Goal: Find specific page/section: Find specific page/section

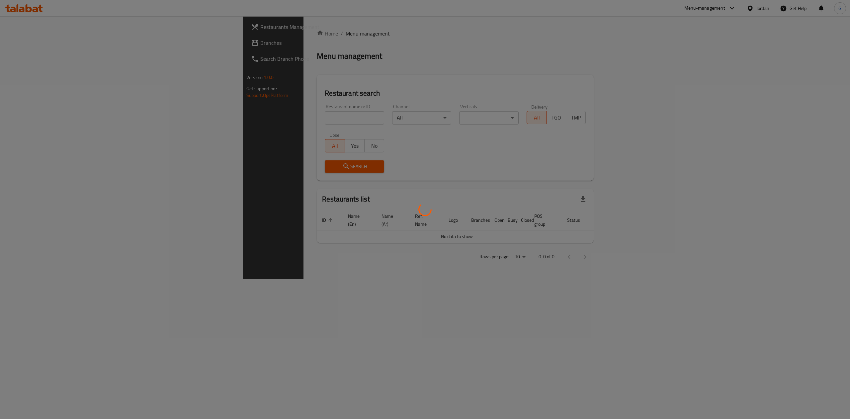
click at [38, 45] on div at bounding box center [425, 209] width 850 height 419
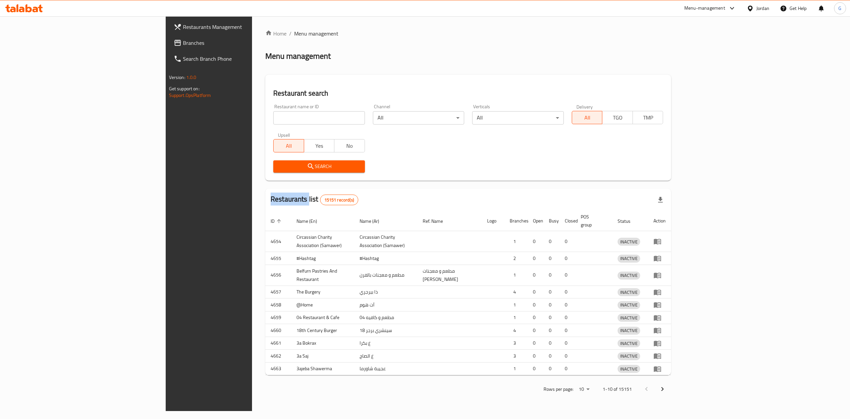
click at [38, 45] on div at bounding box center [425, 209] width 850 height 419
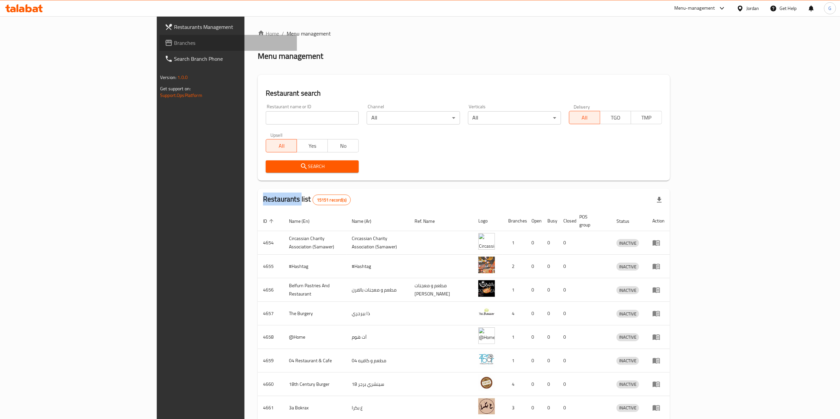
click at [174, 46] on span "Branches" at bounding box center [233, 43] width 118 height 8
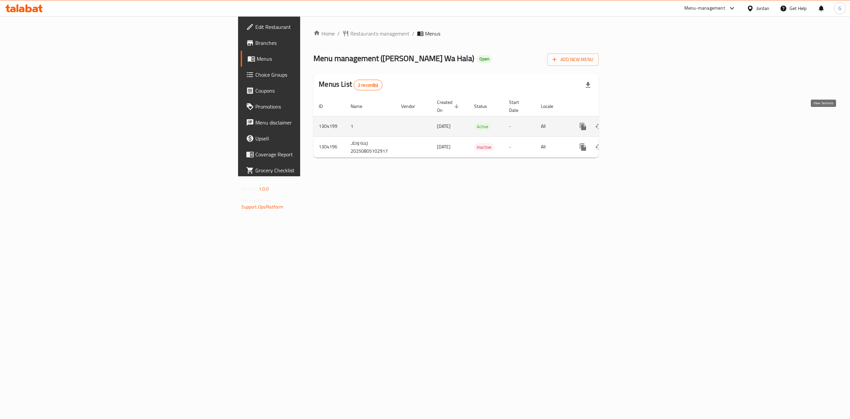
click at [639, 119] on link "enhanced table" at bounding box center [631, 127] width 16 height 16
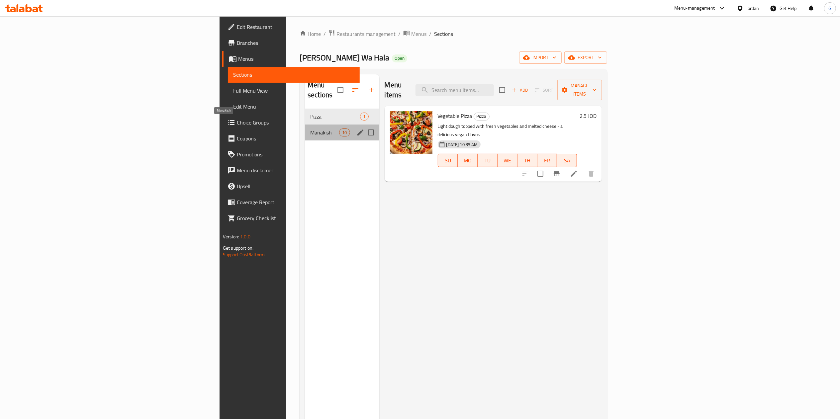
click at [310, 129] on span "Manakish" at bounding box center [324, 133] width 29 height 8
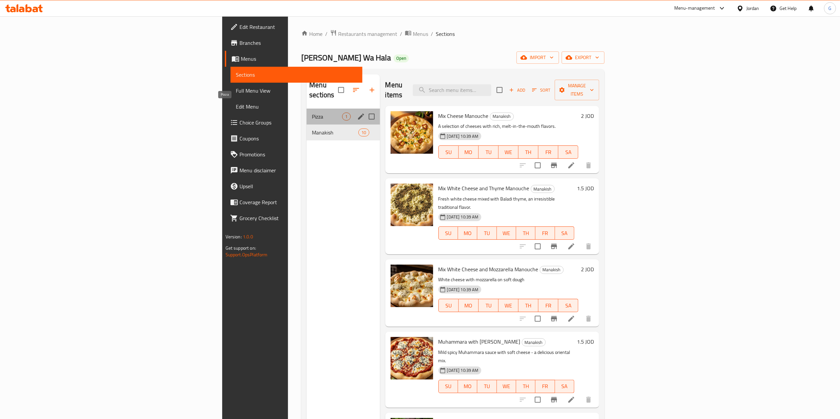
click at [312, 113] on span "Pizza" at bounding box center [327, 117] width 30 height 8
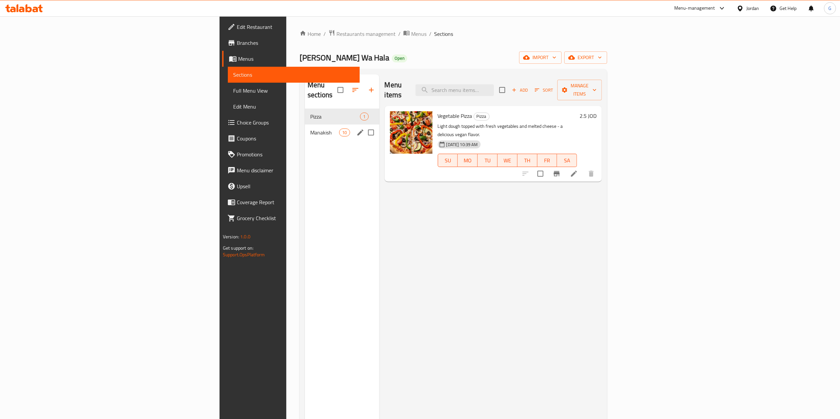
drag, startPoint x: 222, startPoint y: 136, endPoint x: 239, endPoint y: 129, distance: 19.2
click at [305, 129] on div "Menu sections Pizza 1 Manakish 10" at bounding box center [342, 283] width 74 height 419
click at [305, 129] on div "Manakish 10" at bounding box center [342, 133] width 74 height 16
